Goal: Check status: Check status

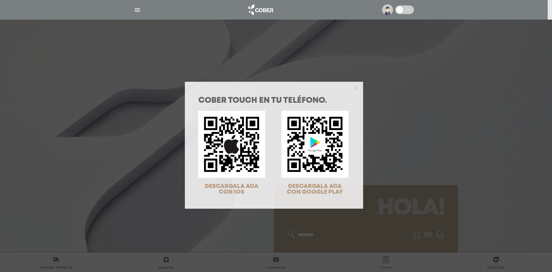
click at [357, 88] on div at bounding box center [274, 87] width 178 height 11
click at [355, 90] on icon "Close" at bounding box center [356, 88] width 4 height 4
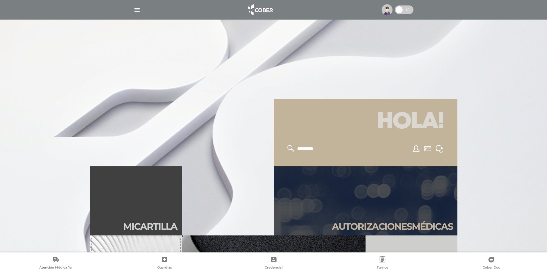
scroll to position [86, 0]
click at [361, 196] on link "Autori zaciones médicas" at bounding box center [366, 200] width 184 height 69
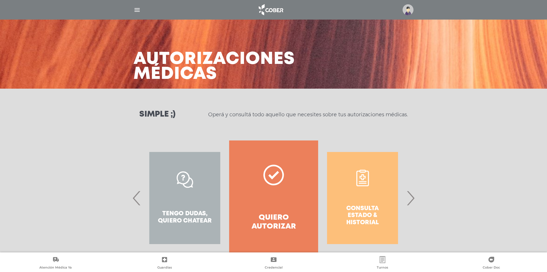
click at [409, 196] on span "›" at bounding box center [410, 197] width 11 height 31
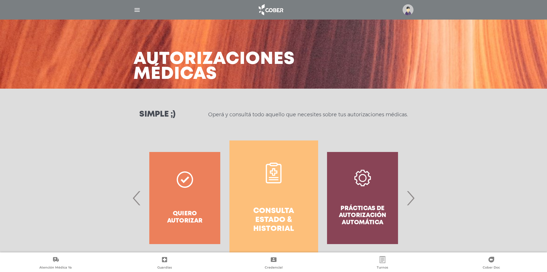
click at [299, 194] on link "Consulta estado & historial" at bounding box center [274, 197] width 89 height 115
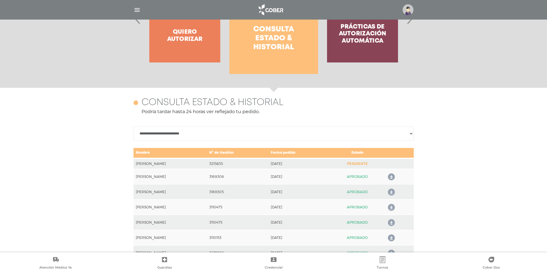
scroll to position [255, 0]
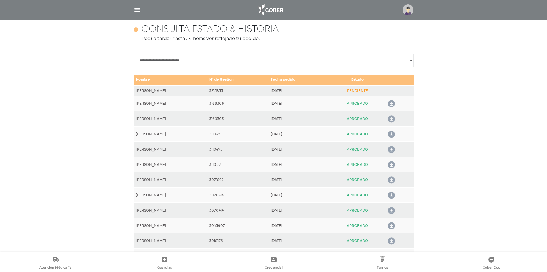
click at [365, 88] on td "PENDIENTE" at bounding box center [357, 90] width 54 height 11
